Goal: Transaction & Acquisition: Download file/media

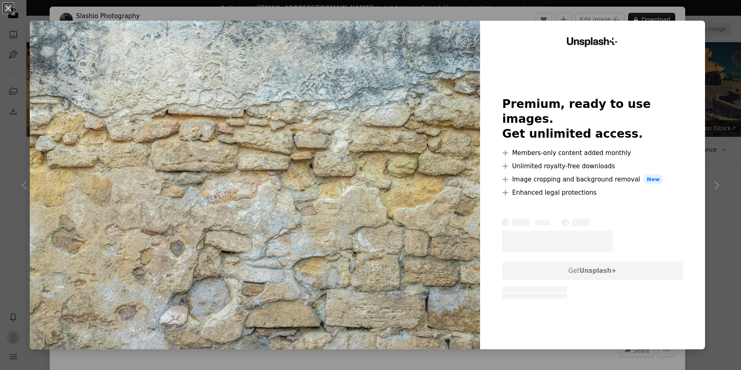
scroll to position [3467, 0]
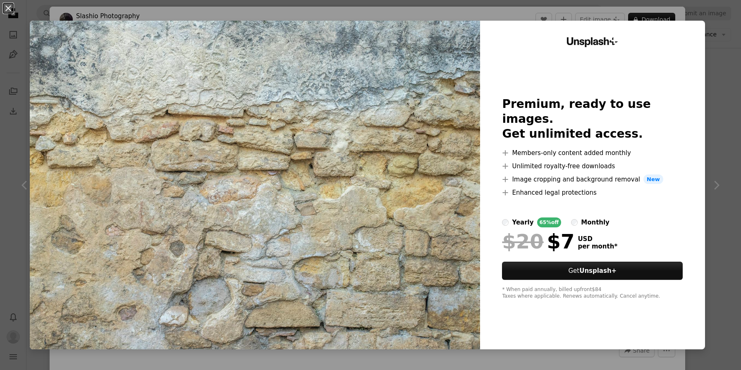
click at [7, 11] on button "An X shape" at bounding box center [8, 8] width 10 height 10
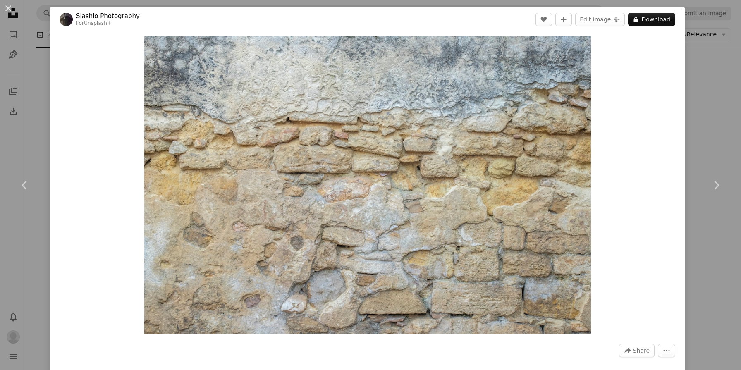
click at [43, 122] on div "An X shape Chevron left Chevron right Slashio Photography For Unsplash+ A heart…" at bounding box center [370, 185] width 741 height 370
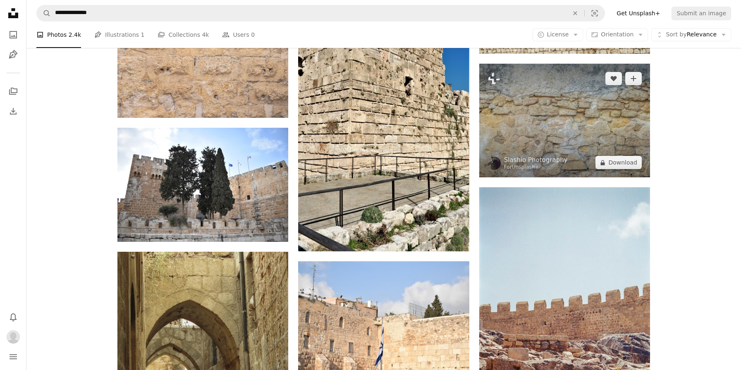
scroll to position [3613, 0]
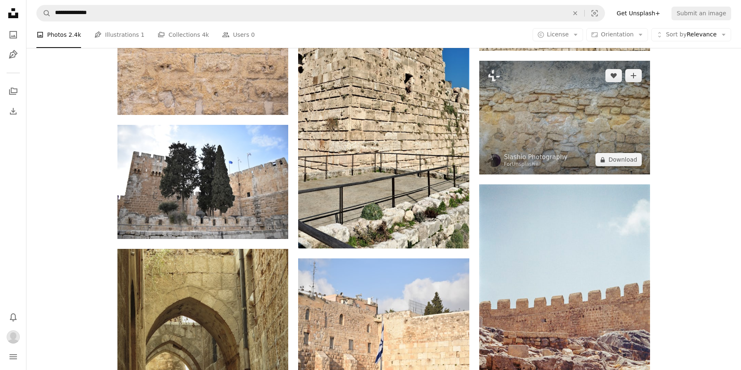
click at [532, 120] on img at bounding box center [564, 118] width 171 height 114
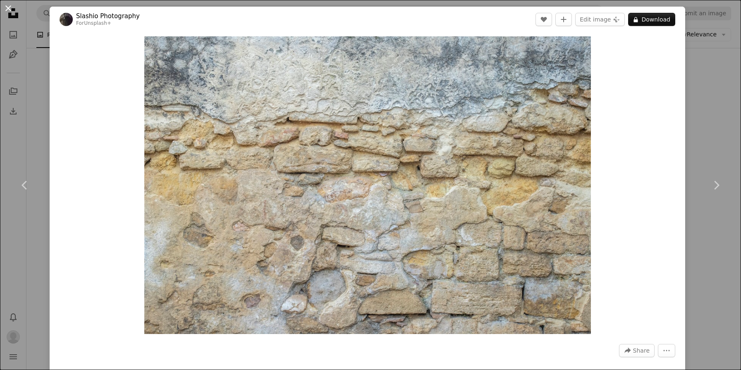
click at [8, 7] on button "An X shape" at bounding box center [8, 8] width 10 height 10
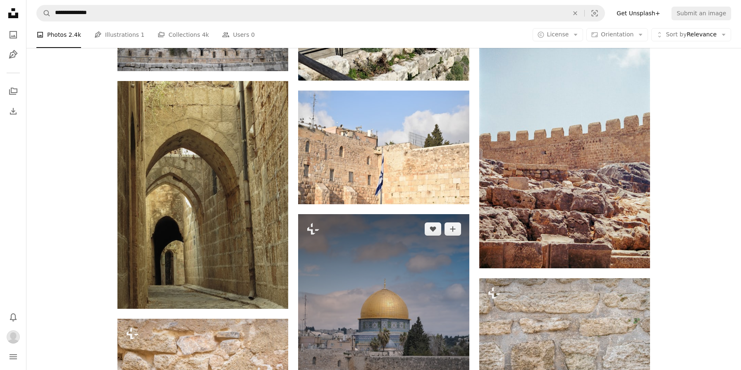
scroll to position [3788, 0]
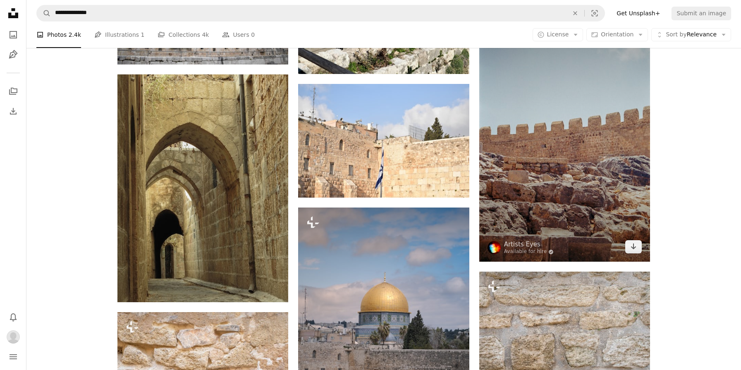
click at [572, 184] on img at bounding box center [564, 136] width 171 height 252
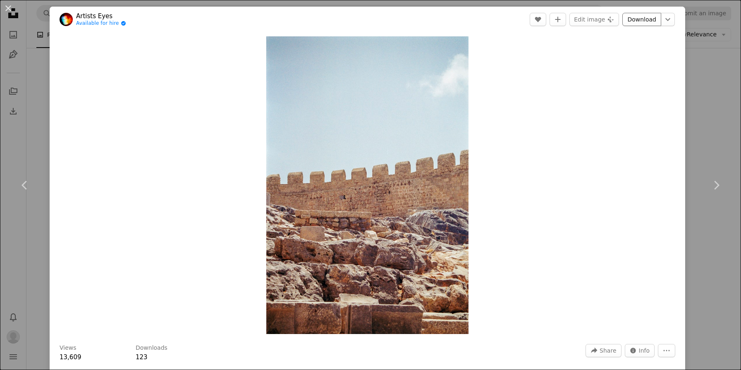
click at [643, 19] on link "Download" at bounding box center [641, 19] width 39 height 13
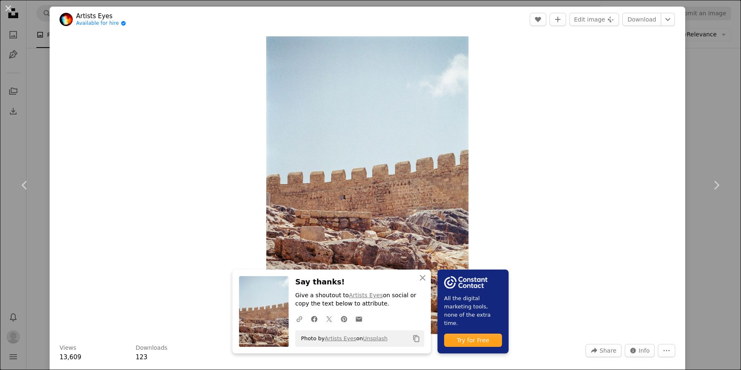
click at [654, 4] on div "An X shape Chevron left Chevron right An X shape Close Say thanks! Give a shout…" at bounding box center [370, 185] width 741 height 370
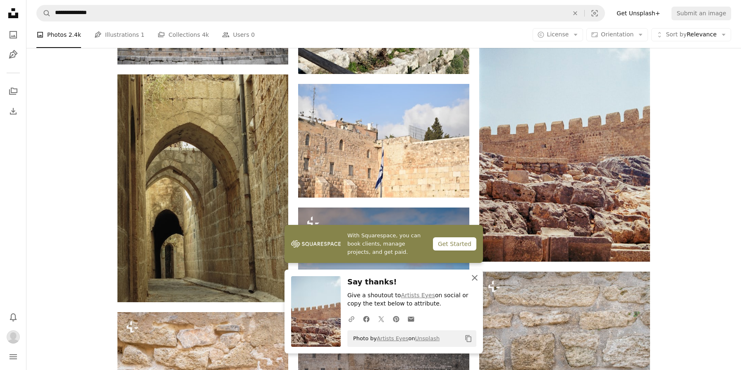
click at [473, 279] on icon "An X shape" at bounding box center [475, 278] width 10 height 10
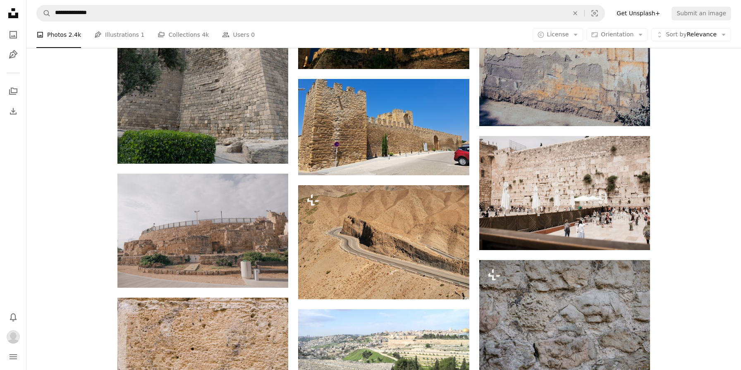
scroll to position [6073, 0]
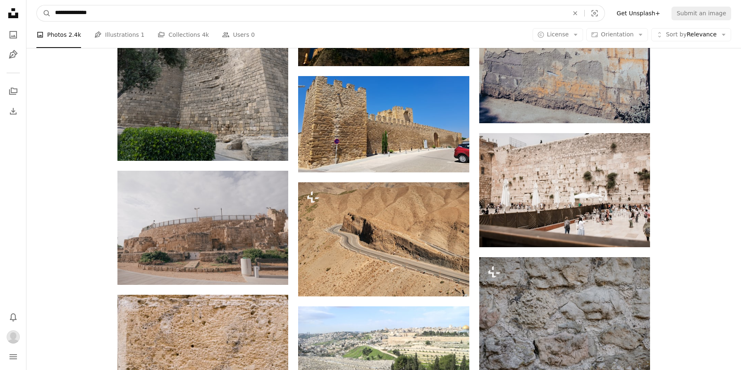
click at [109, 15] on input "**********" at bounding box center [308, 13] width 515 height 16
click at [37, 5] on button "A magnifying glass" at bounding box center [44, 13] width 14 height 16
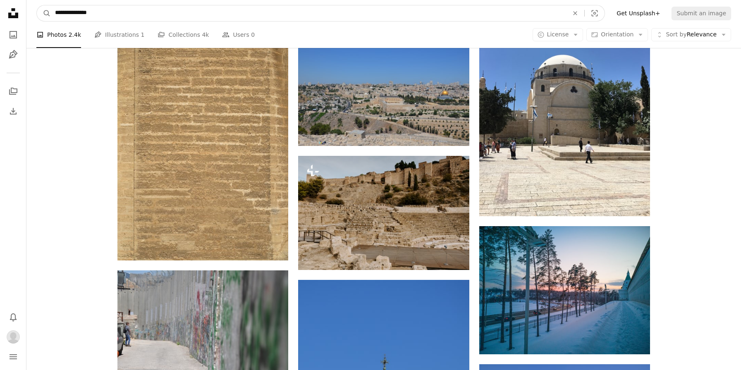
scroll to position [596, 0]
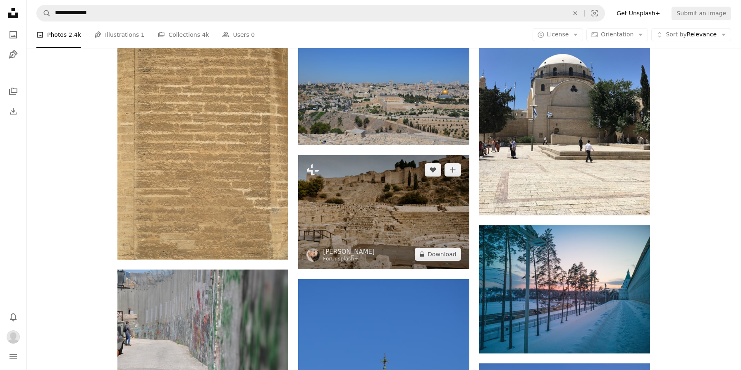
click at [350, 203] on img at bounding box center [383, 212] width 171 height 114
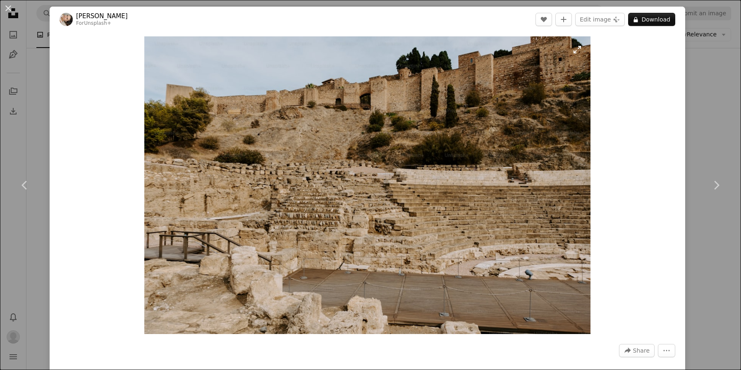
scroll to position [1, 0]
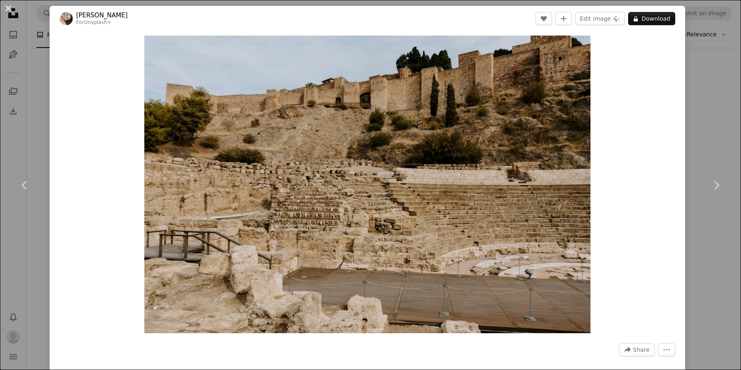
click at [8, 10] on button "An X shape" at bounding box center [8, 8] width 10 height 10
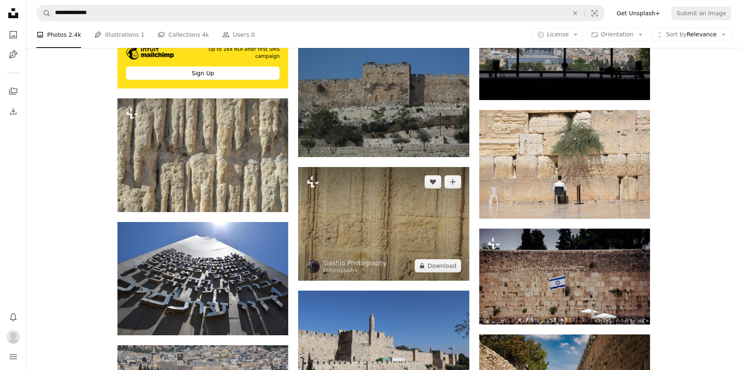
scroll to position [1802, 0]
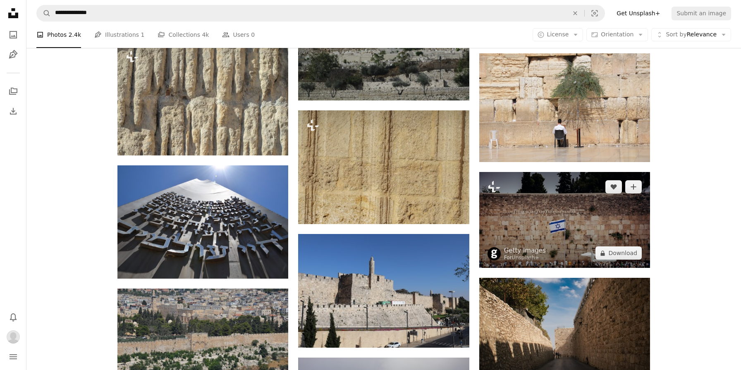
click at [545, 229] on img at bounding box center [564, 220] width 171 height 96
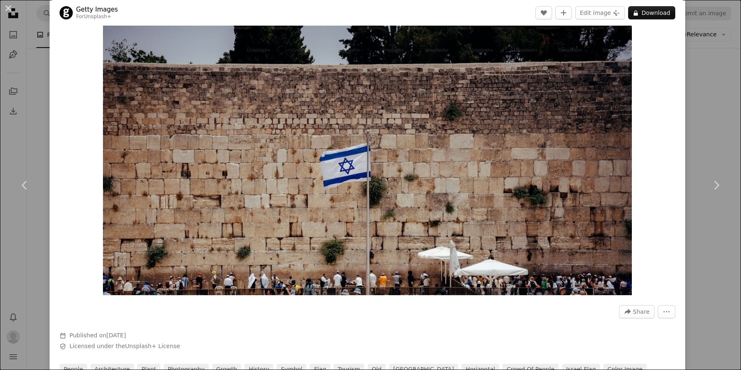
scroll to position [35, 0]
